Goal: Find specific page/section: Find specific page/section

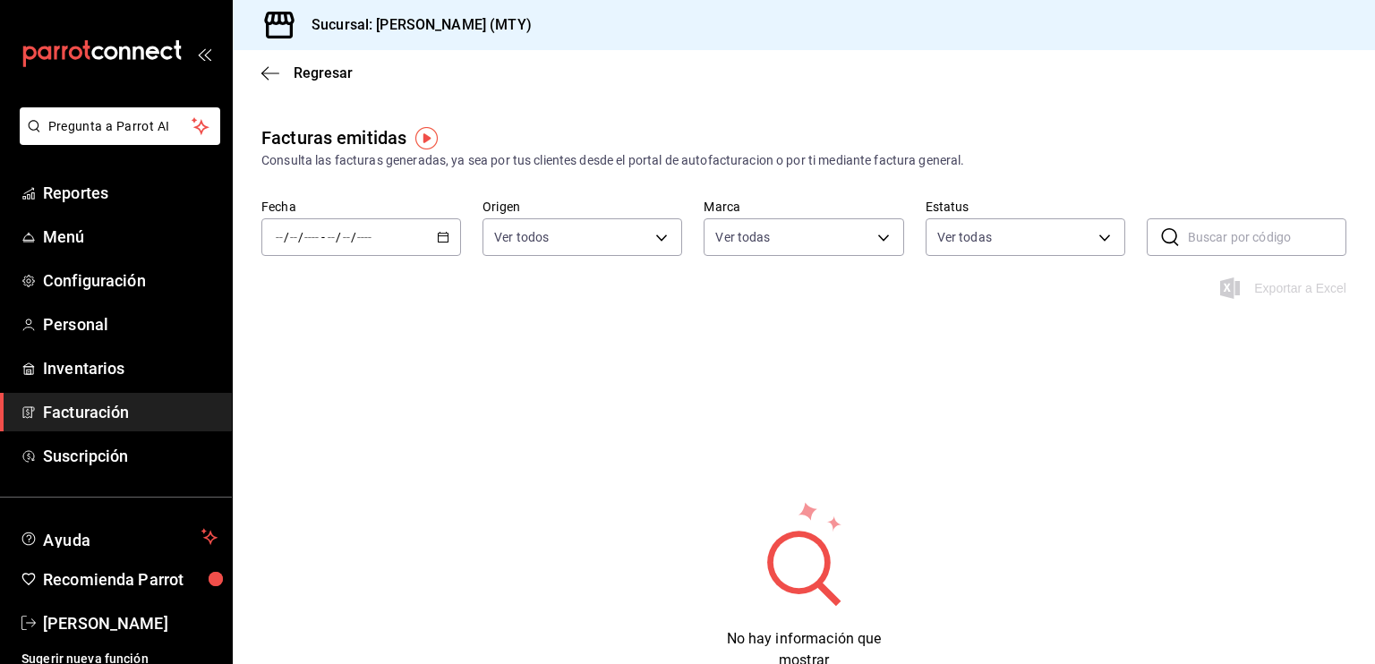
click at [130, 411] on span "Facturación" at bounding box center [130, 412] width 175 height 24
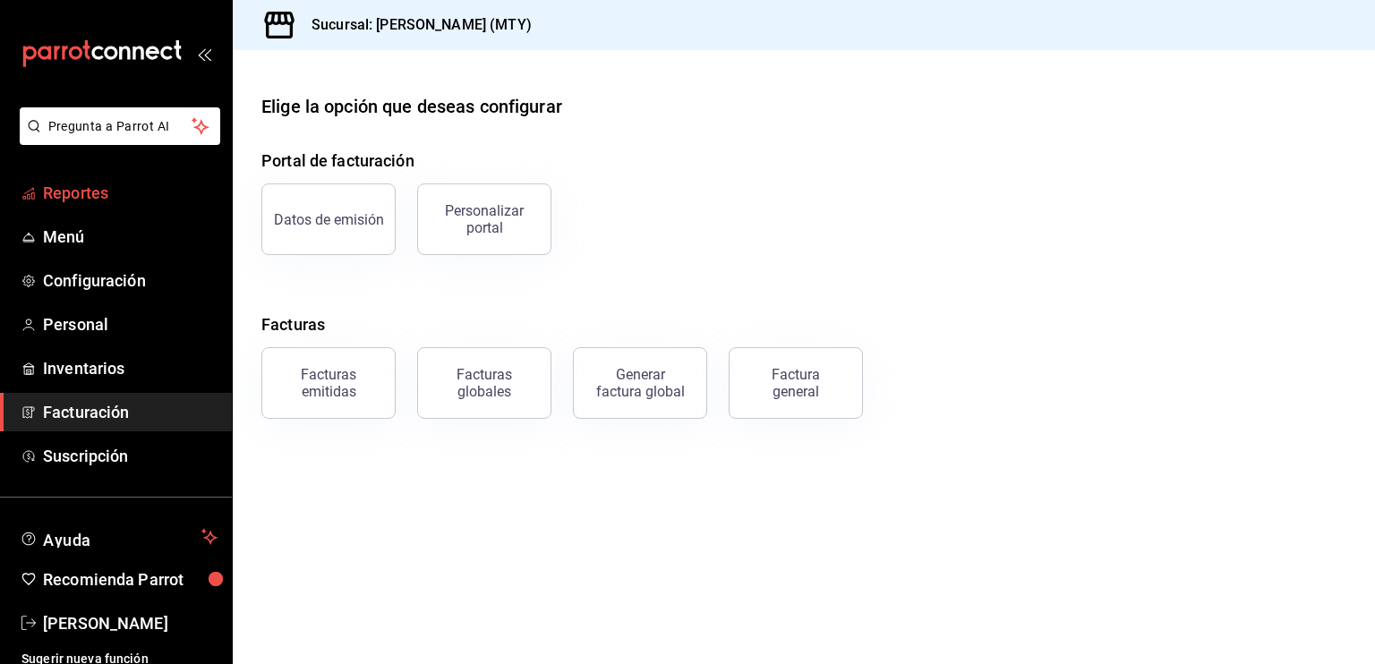
click at [80, 196] on span "Reportes" at bounding box center [130, 193] width 175 height 24
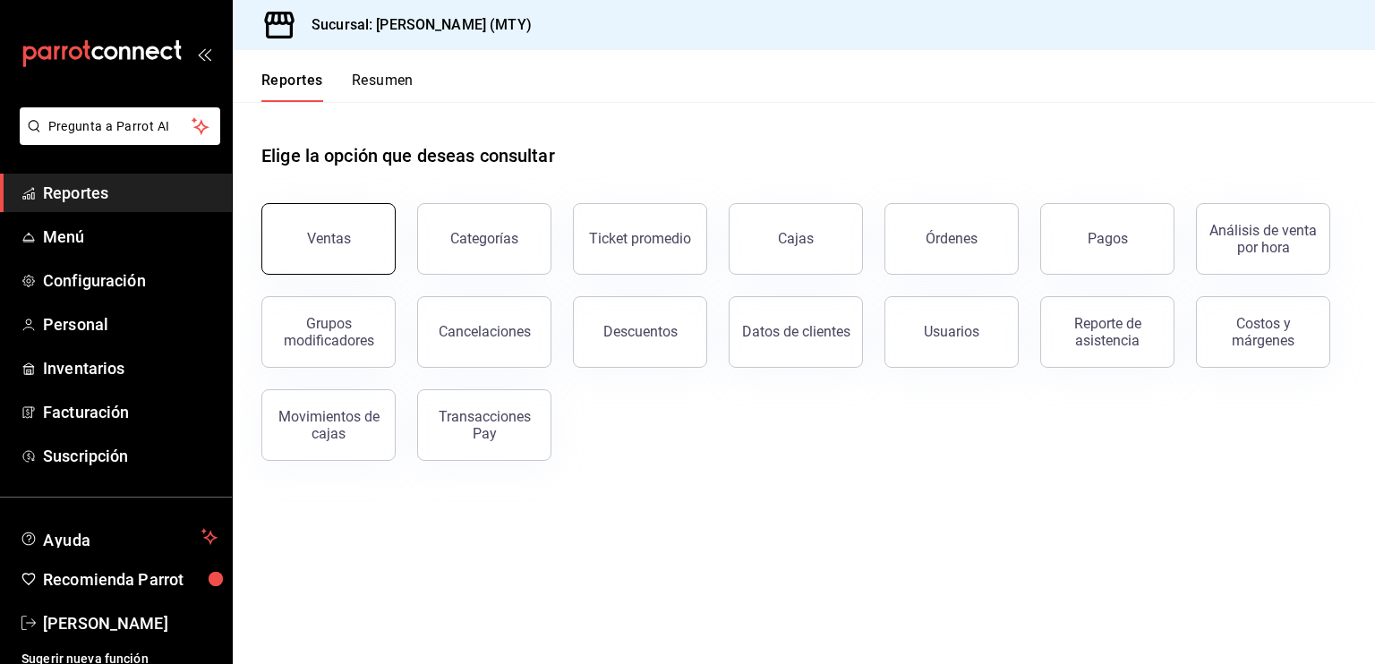
click at [331, 244] on div "Ventas" at bounding box center [329, 238] width 44 height 17
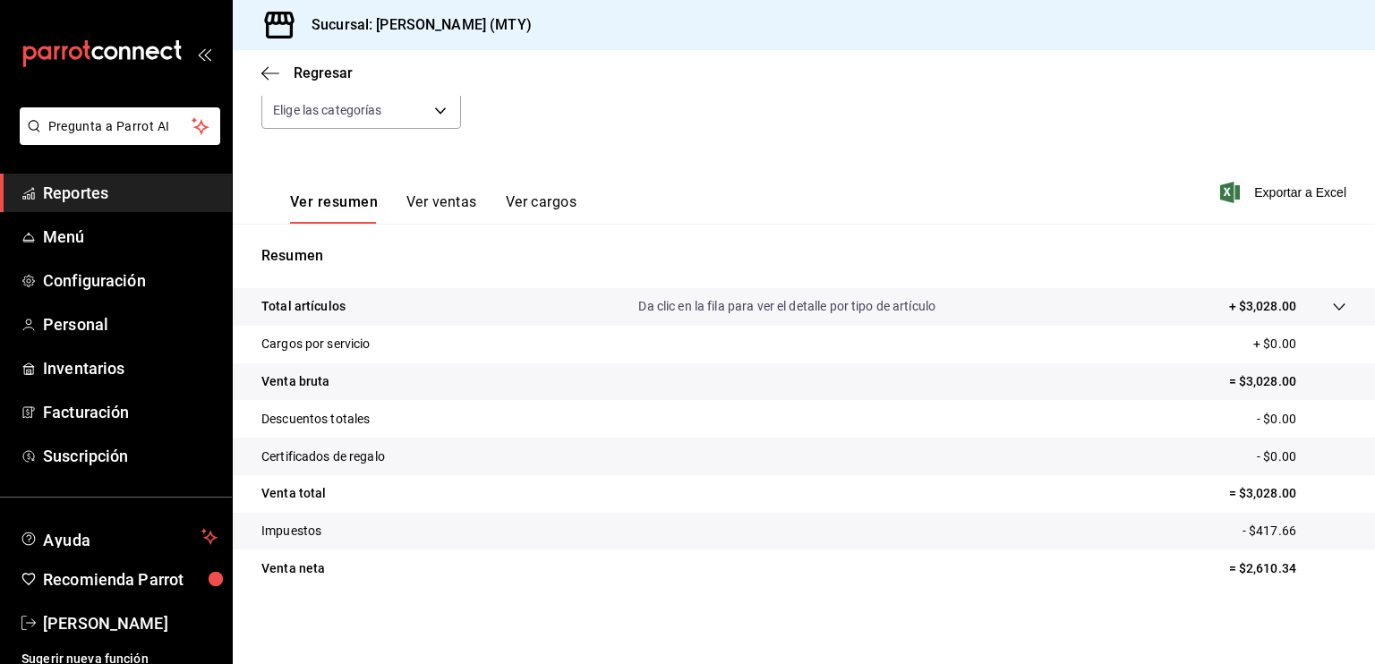
scroll to position [193, 0]
click at [104, 243] on span "Menú" at bounding box center [130, 237] width 175 height 24
